Goal: Use online tool/utility

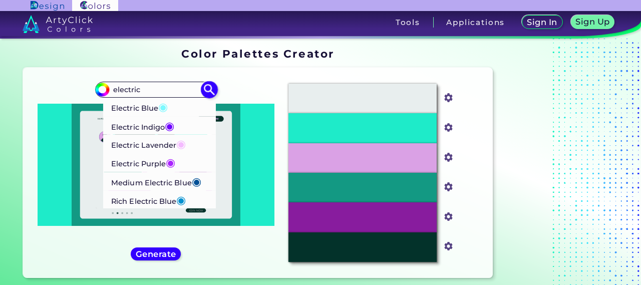
type input "electric"
click at [139, 109] on p "Electric Blue ◉" at bounding box center [139, 107] width 57 height 19
type input "#7df9ff"
type input "#7DF9FF"
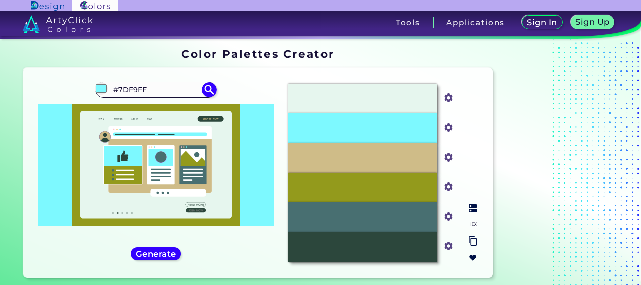
click at [416, 129] on div "#7DF9FF" at bounding box center [362, 128] width 148 height 30
click at [357, 123] on p "#7DF9FF" at bounding box center [362, 128] width 33 height 11
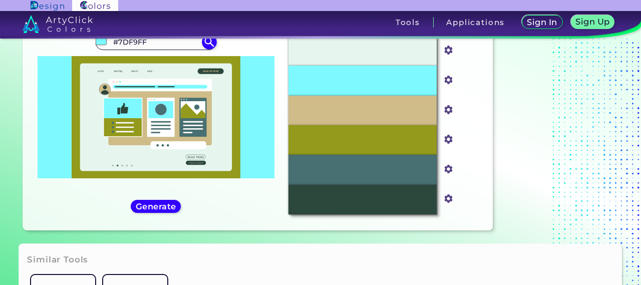
scroll to position [15, 0]
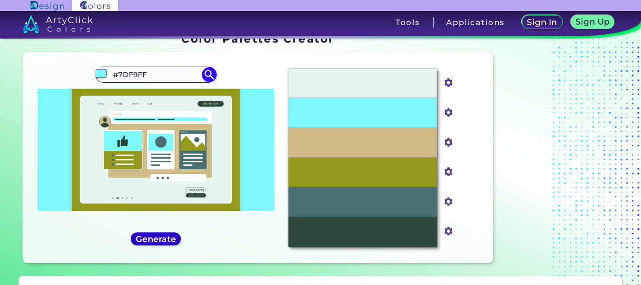
click at [161, 244] on div "Generate" at bounding box center [155, 239] width 45 height 12
click at [165, 235] on h5 "Generate" at bounding box center [156, 239] width 38 height 8
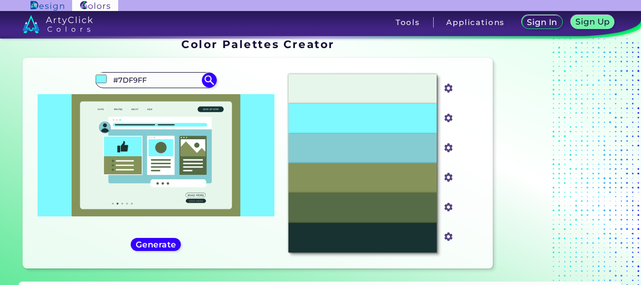
scroll to position [0, 0]
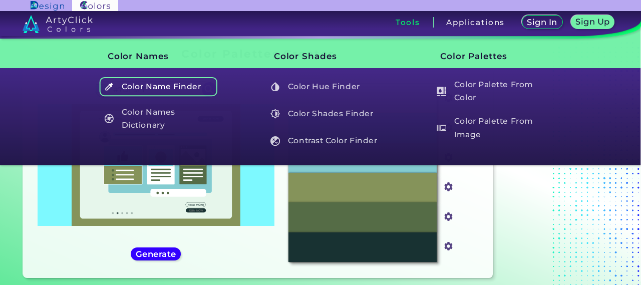
click at [187, 82] on h5 "Color Name Finder" at bounding box center [158, 86] width 118 height 19
